Goal: Check status

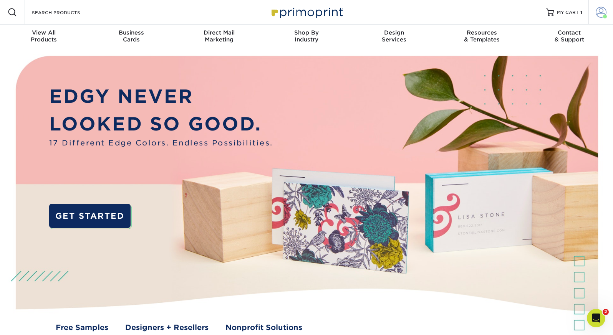
click at [601, 10] on span at bounding box center [601, 12] width 11 height 11
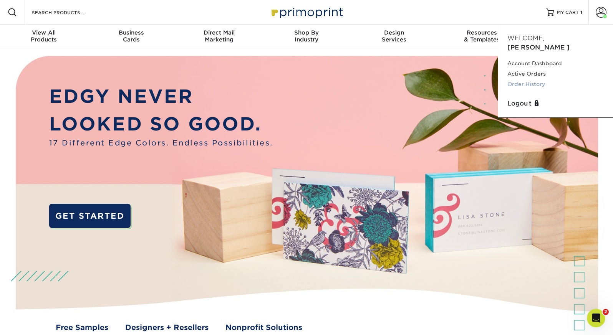
click at [531, 79] on link "Order History" at bounding box center [556, 84] width 96 height 10
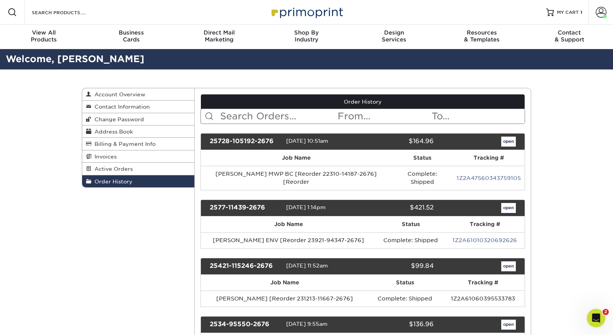
click at [261, 115] on input "text" at bounding box center [278, 116] width 118 height 15
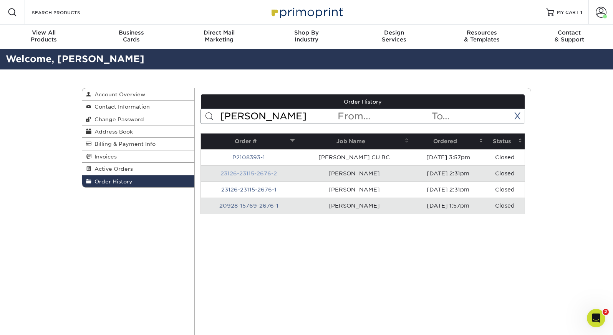
type input "leblond"
click at [241, 173] on link "23126-23115-2676-2" at bounding box center [249, 174] width 56 height 6
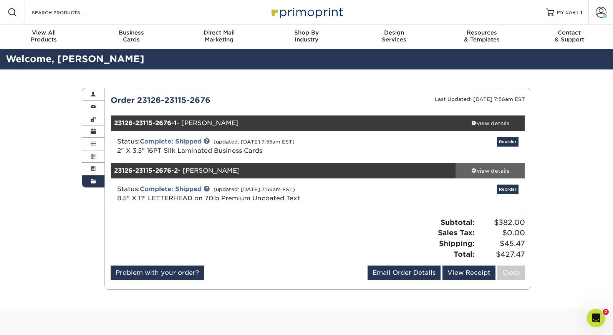
click at [469, 176] on link "view details" at bounding box center [490, 170] width 69 height 15
